Goal: Task Accomplishment & Management: Use online tool/utility

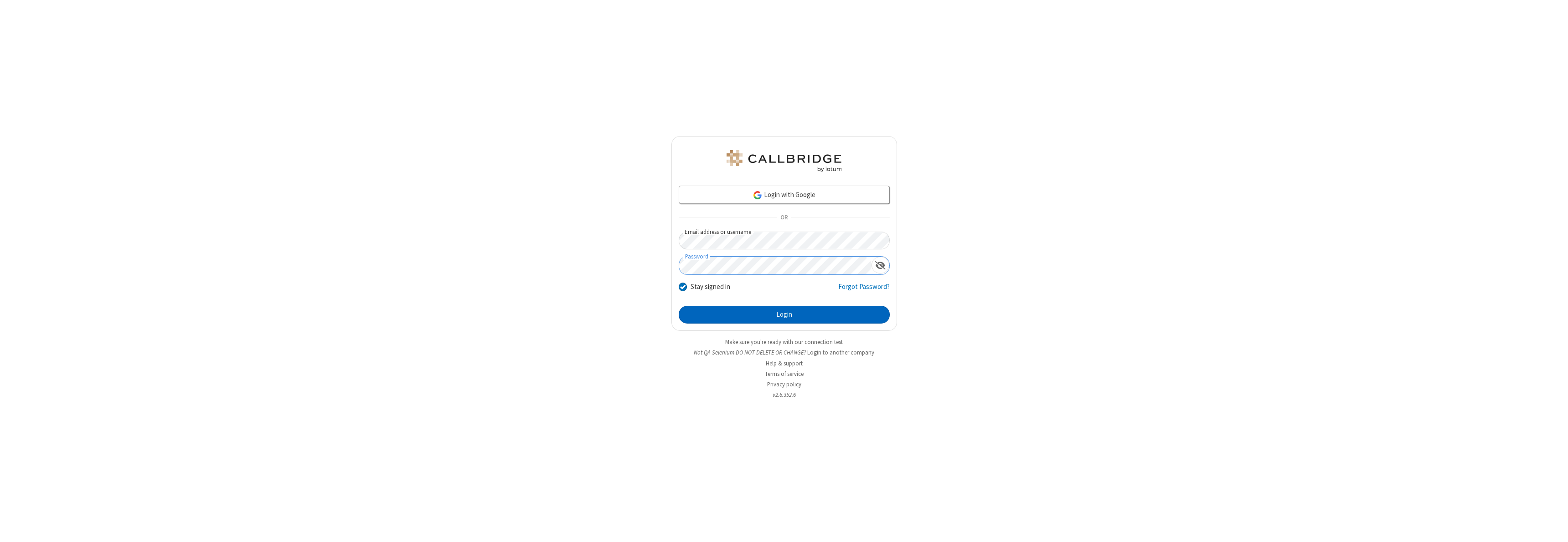
click at [784, 314] on button "Login" at bounding box center [784, 315] width 211 height 18
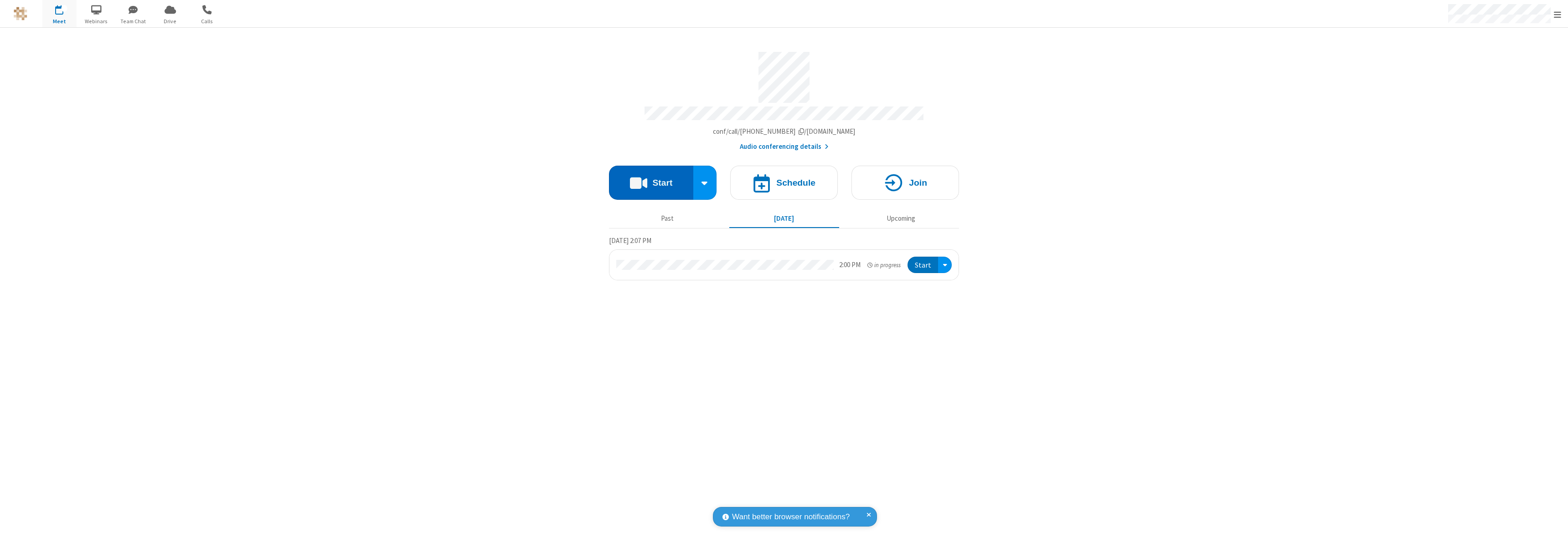
click at [651, 179] on button "Start" at bounding box center [651, 183] width 84 height 34
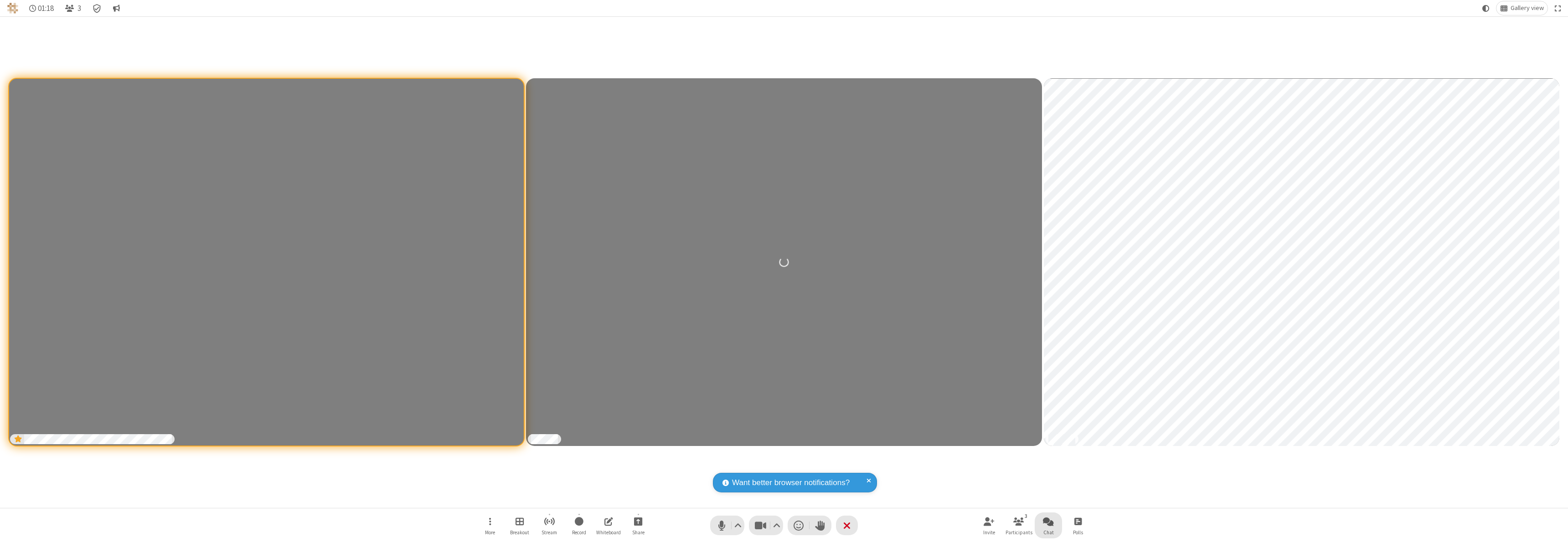
click at [1048, 521] on span "Open chat" at bounding box center [1048, 521] width 11 height 11
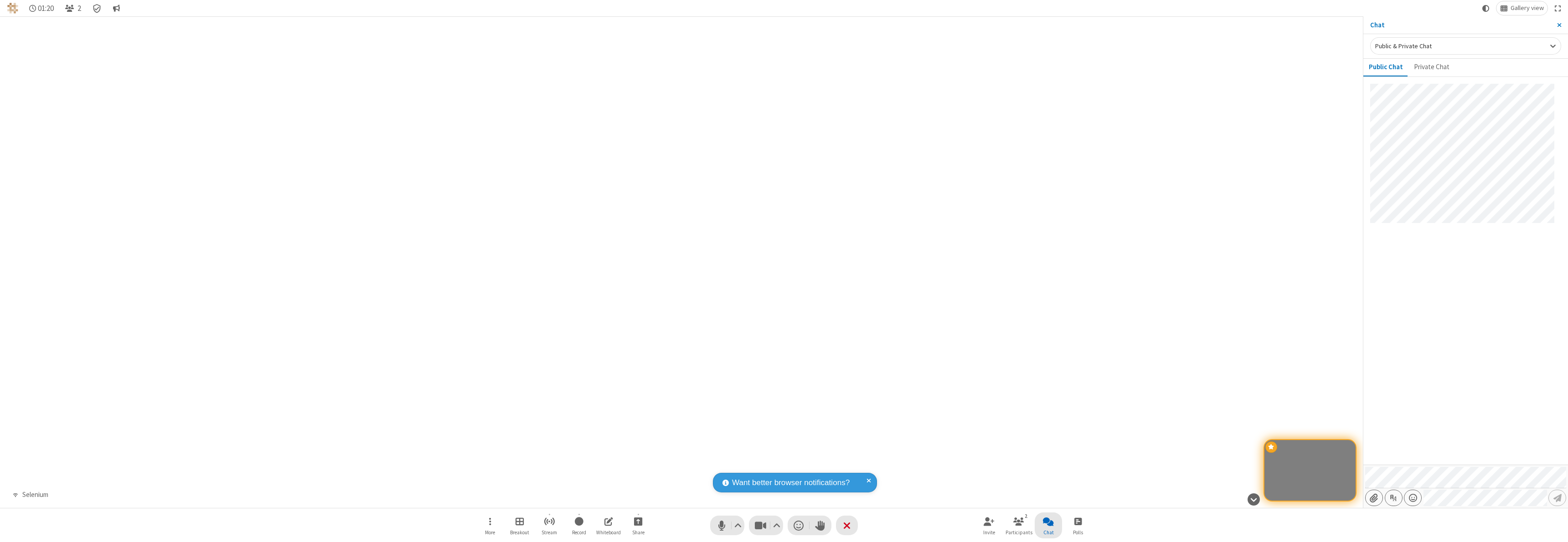
type input "C:\fakepath\doc_test.docx"
